Goal: Navigation & Orientation: Find specific page/section

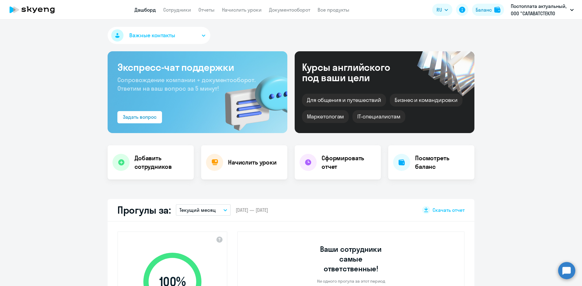
select select "30"
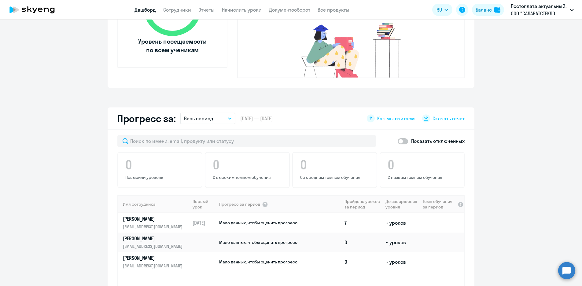
scroll to position [367, 0]
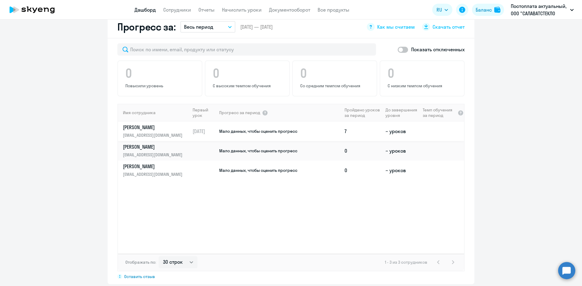
click at [135, 124] on p "[PERSON_NAME]" at bounding box center [154, 127] width 63 height 7
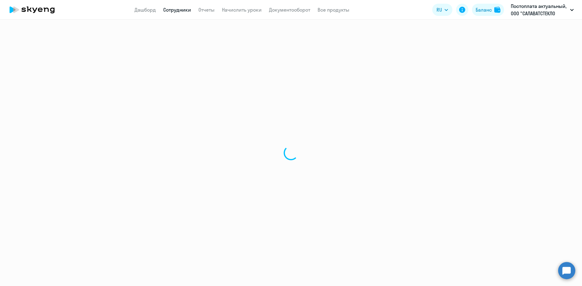
select select "english"
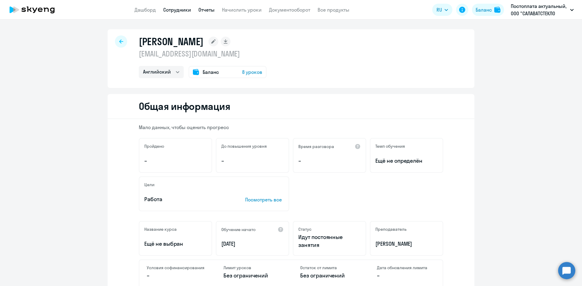
click at [205, 11] on link "Отчеты" at bounding box center [206, 10] width 16 height 6
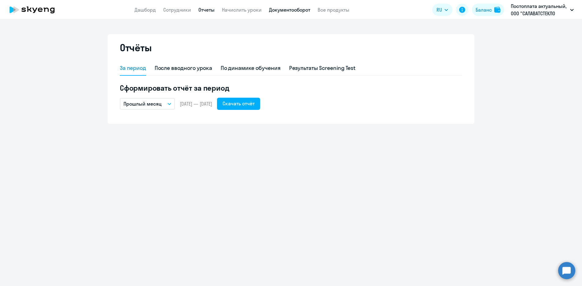
click at [294, 12] on link "Документооборот" at bounding box center [289, 10] width 41 height 6
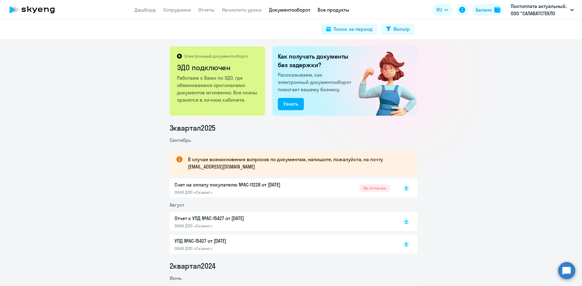
click at [329, 11] on link "Все продукты" at bounding box center [334, 10] width 32 height 6
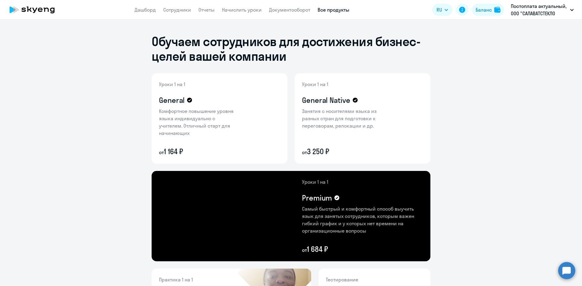
drag, startPoint x: 145, startPoint y: 8, endPoint x: 136, endPoint y: 19, distance: 14.4
click at [145, 8] on link "Дашборд" at bounding box center [145, 10] width 21 height 6
select select "30"
